Goal: Transaction & Acquisition: Obtain resource

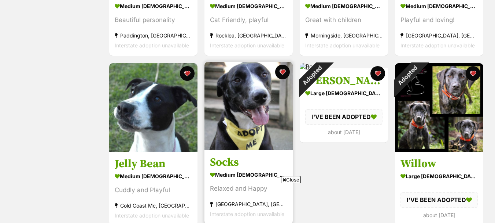
scroll to position [257, 0]
click at [254, 118] on img at bounding box center [249, 106] width 88 height 88
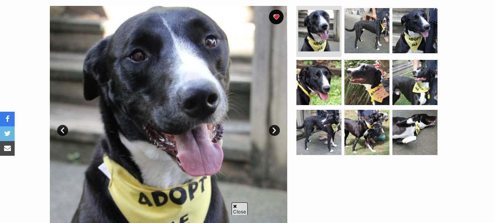
click at [277, 130] on link "Next" at bounding box center [274, 130] width 11 height 11
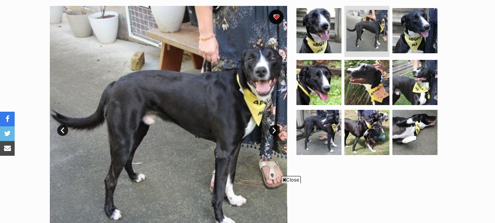
click at [277, 130] on link "Next" at bounding box center [274, 130] width 11 height 11
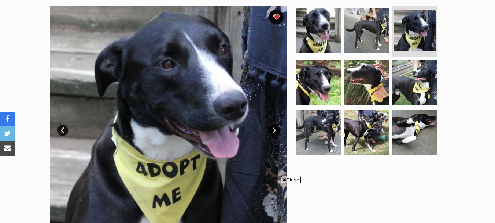
click at [277, 130] on link "Next" at bounding box center [274, 130] width 11 height 11
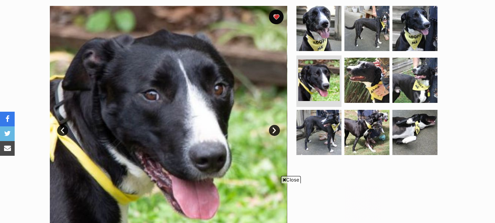
click at [277, 130] on link "Next" at bounding box center [274, 130] width 11 height 11
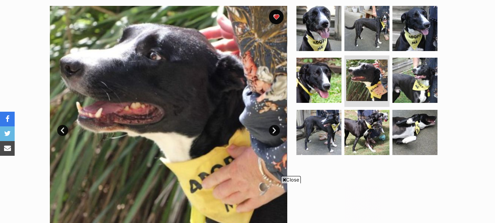
click at [277, 130] on link "Next" at bounding box center [274, 130] width 11 height 11
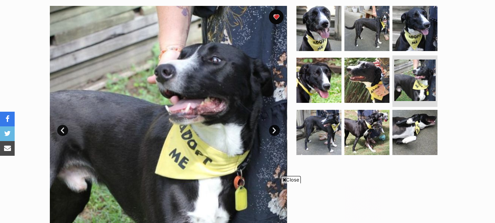
click at [277, 130] on link "Next" at bounding box center [274, 130] width 11 height 11
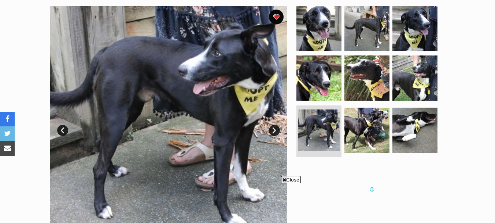
click at [277, 130] on link "Next" at bounding box center [274, 130] width 11 height 11
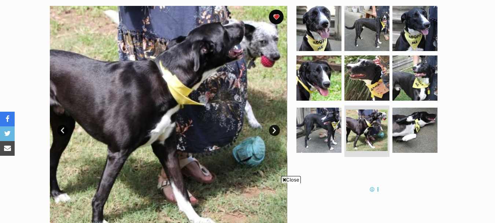
click at [277, 130] on link "Next" at bounding box center [274, 130] width 11 height 11
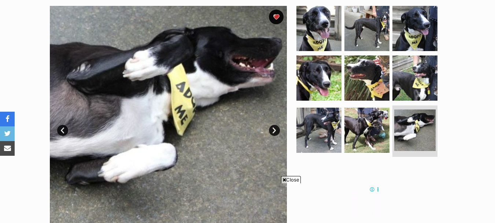
click at [277, 130] on link "Next" at bounding box center [274, 130] width 11 height 11
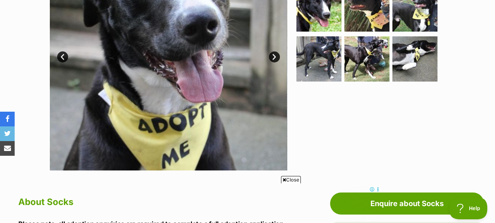
scroll to position [37, 0]
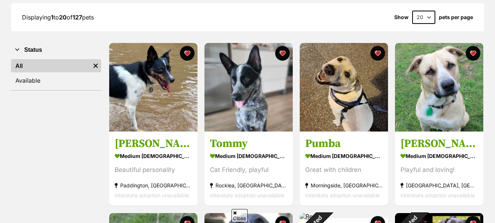
scroll to position [153, 0]
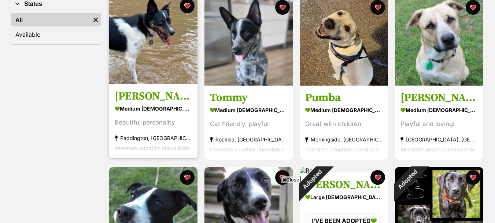
click at [142, 58] on img at bounding box center [153, 40] width 88 height 88
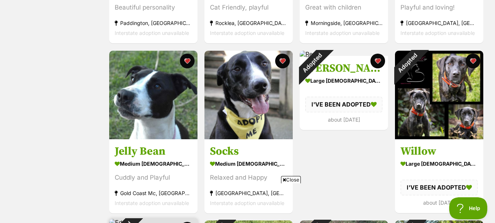
scroll to position [196, 0]
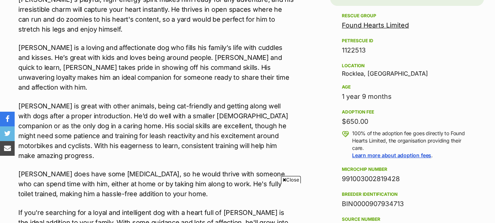
scroll to position [477, 0]
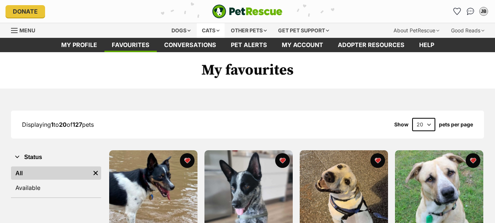
click at [207, 32] on div "Cats" at bounding box center [211, 30] width 28 height 15
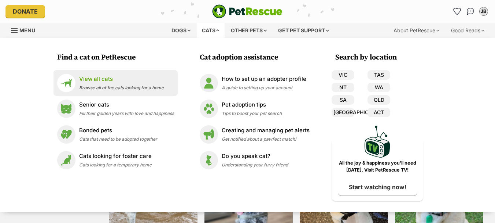
click at [87, 78] on p "View all cats" at bounding box center [121, 79] width 85 height 8
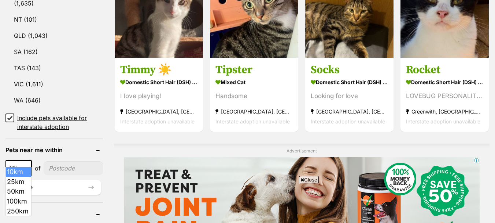
scroll to position [447, 0]
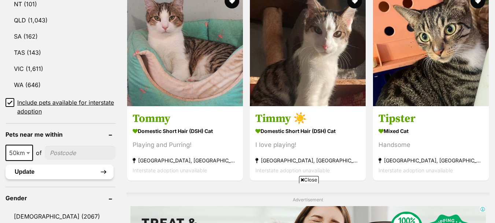
select select "50"
click at [58, 154] on input"] "postcode" at bounding box center [80, 153] width 71 height 14
type input"] "4157"
click at [43, 170] on button "Update" at bounding box center [60, 171] width 108 height 15
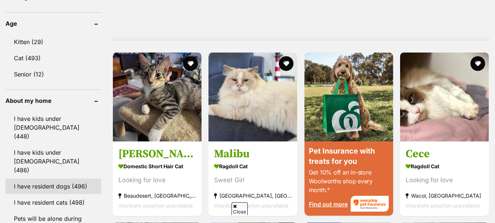
click at [39, 178] on link "I have resident dogs (496)" at bounding box center [54, 185] width 96 height 15
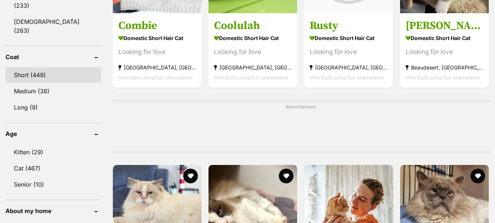
click at [25, 67] on link "Short (449)" at bounding box center [54, 74] width 96 height 15
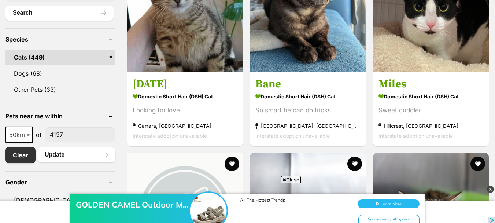
scroll to position [257, 0]
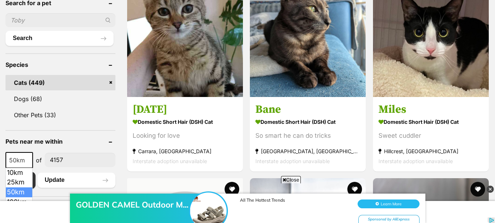
click at [23, 157] on span "50km" at bounding box center [19, 160] width 26 height 10
click at [13, 181] on div "GOLDEN CAMEL Outdoor M... All The Hottest Trends Learn More Sponsored by AliExp…" at bounding box center [247, 201] width 495 height 44
select select "10"
click at [61, 178] on button "Update" at bounding box center [76, 179] width 78 height 15
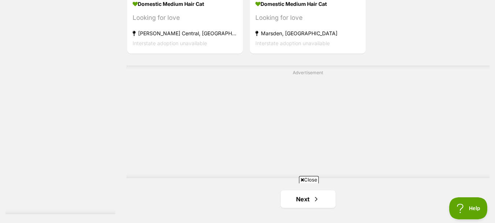
scroll to position [1797, 0]
